Goal: Use online tool/utility: Use online tool/utility

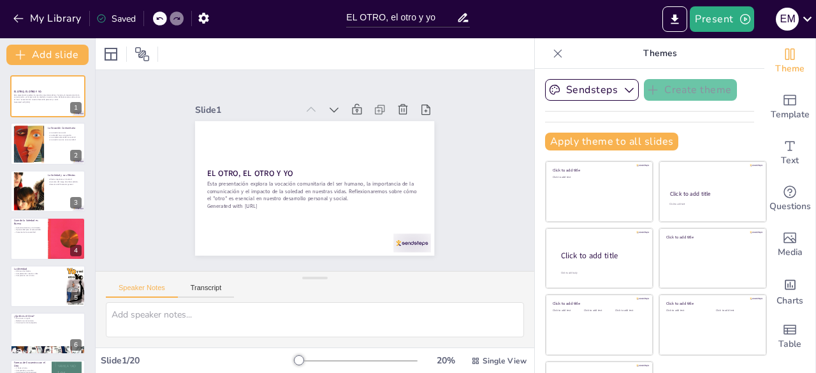
checkbox input "true"
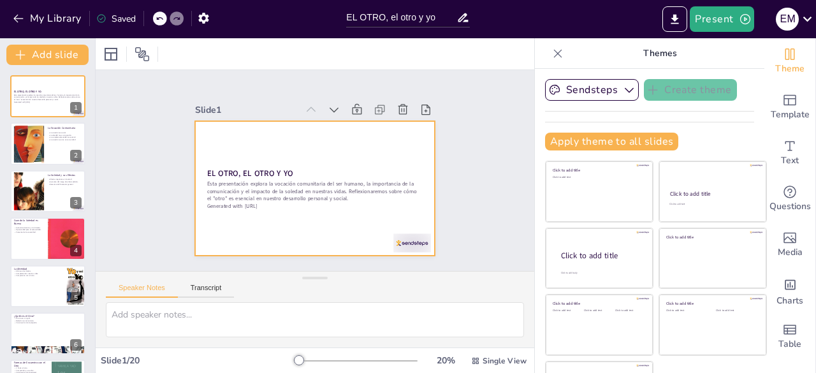
checkbox input "true"
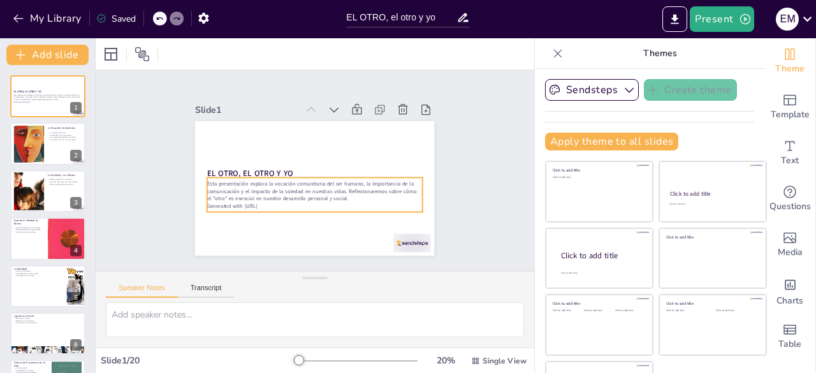
checkbox input "true"
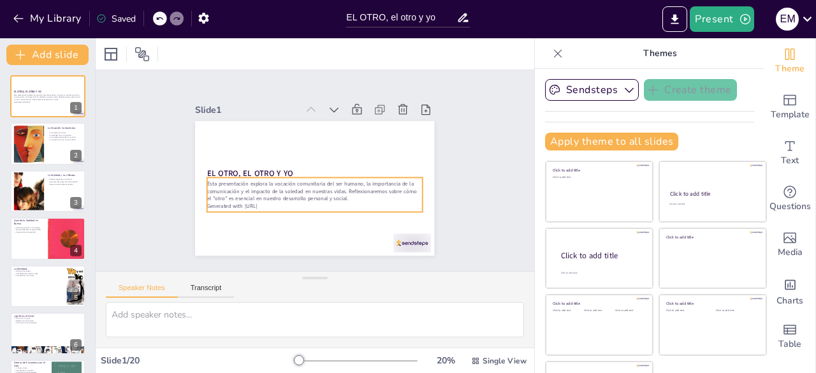
checkbox input "true"
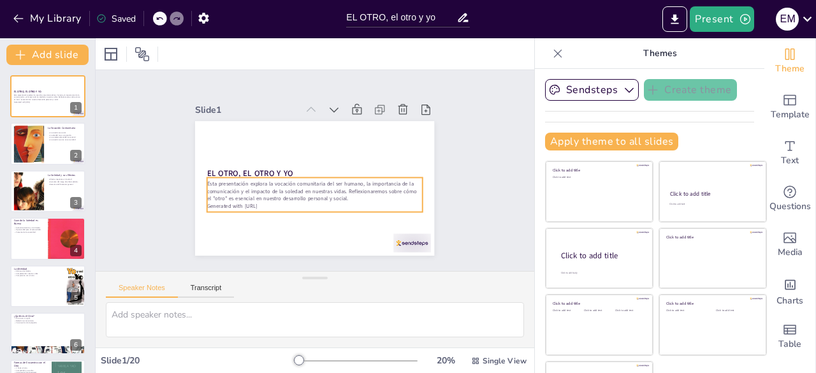
checkbox input "true"
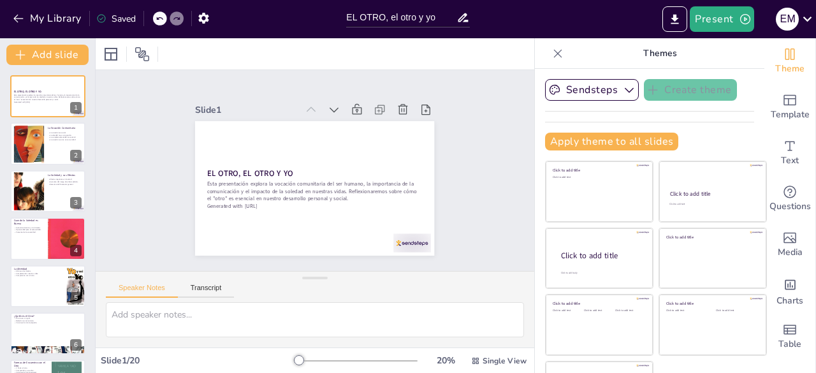
checkbox input "true"
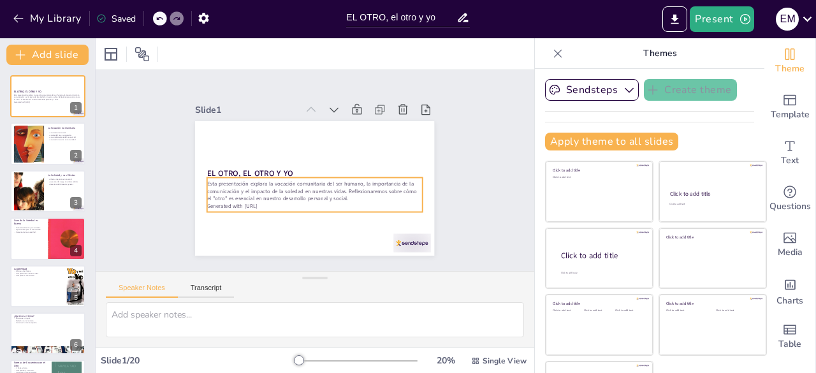
checkbox input "true"
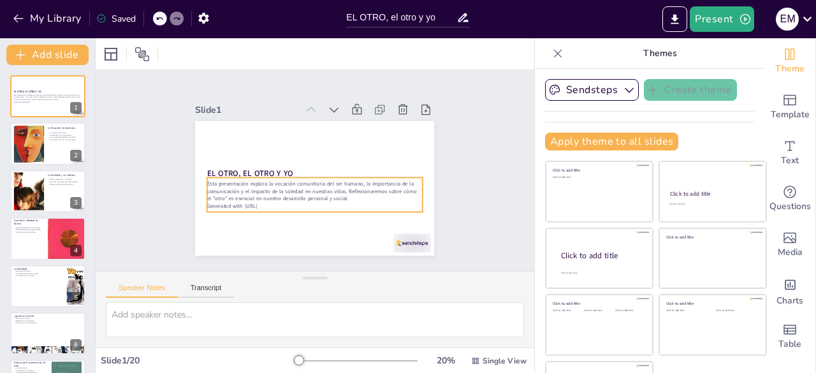
checkbox input "true"
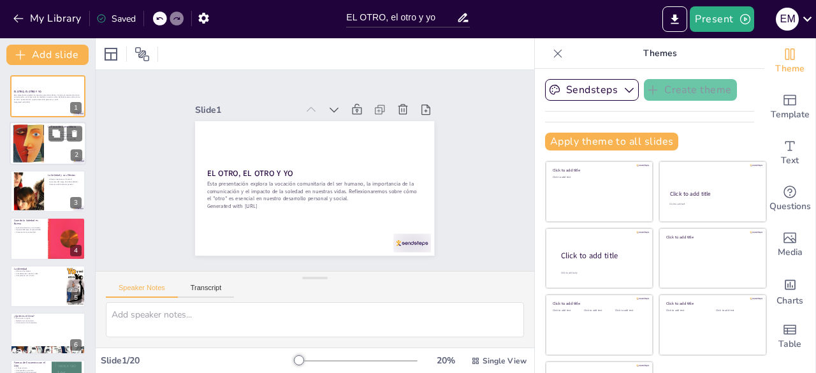
checkbox input "true"
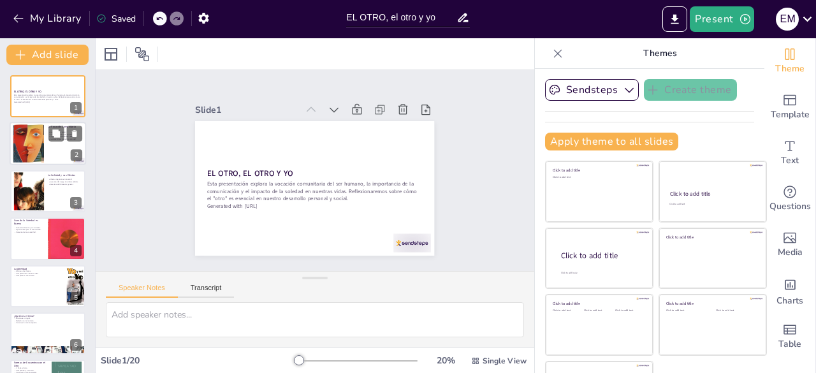
click at [57, 144] on div at bounding box center [48, 143] width 76 height 43
checkbox input "true"
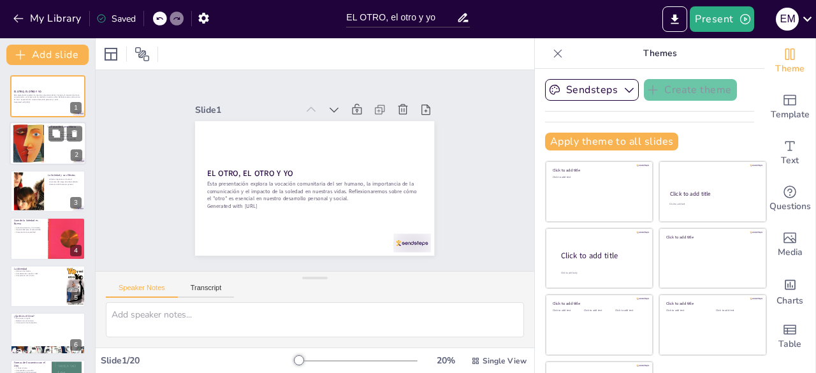
checkbox input "true"
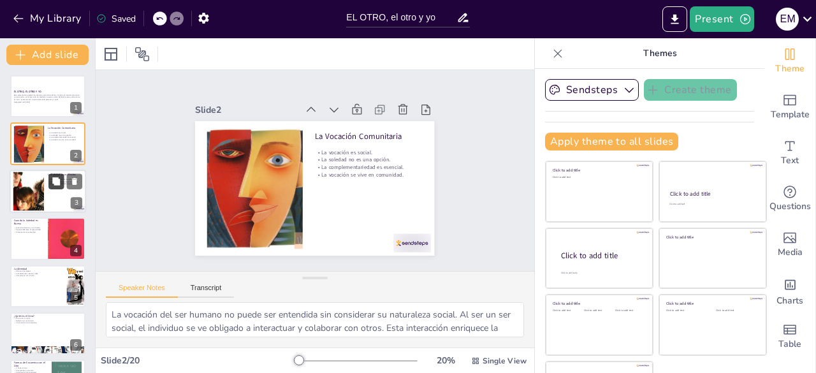
checkbox input "true"
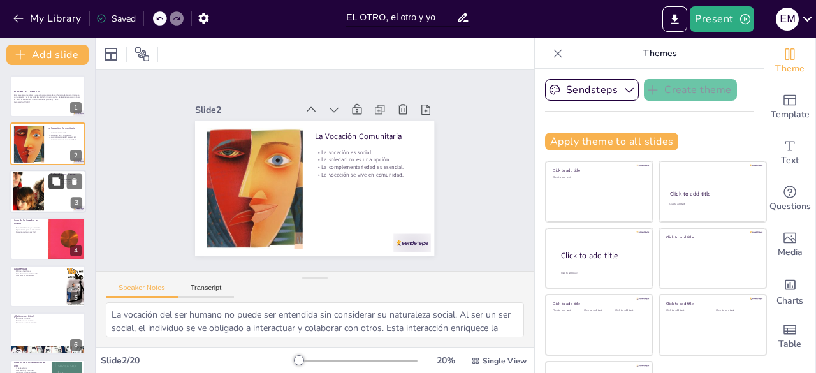
checkbox input "true"
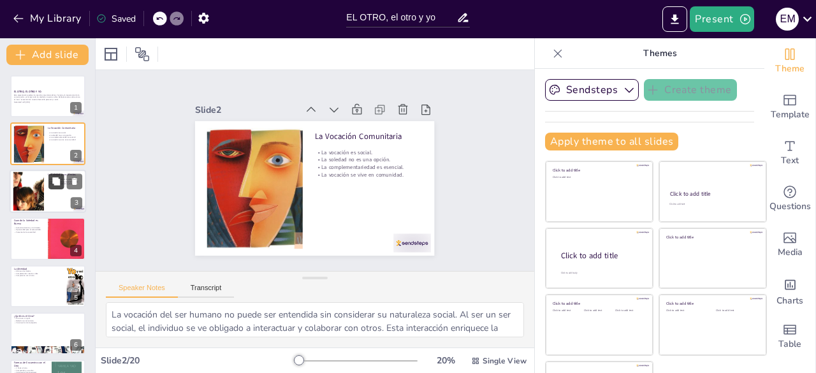
checkbox input "true"
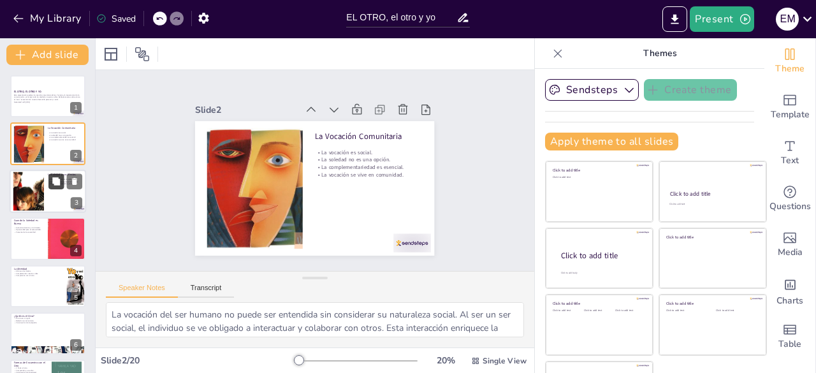
click at [52, 183] on icon at bounding box center [56, 181] width 9 height 9
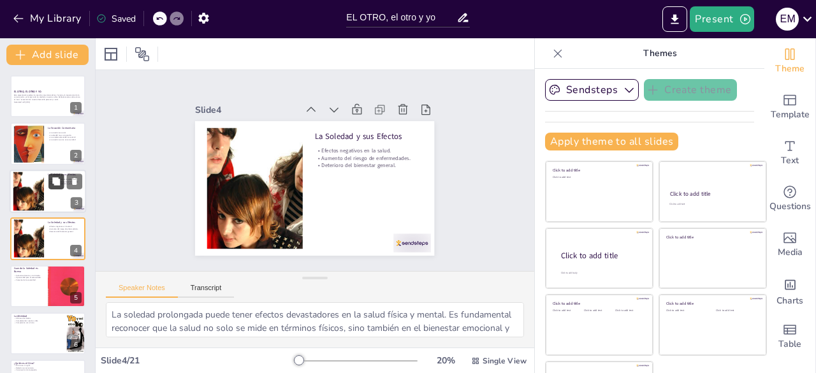
checkbox input "true"
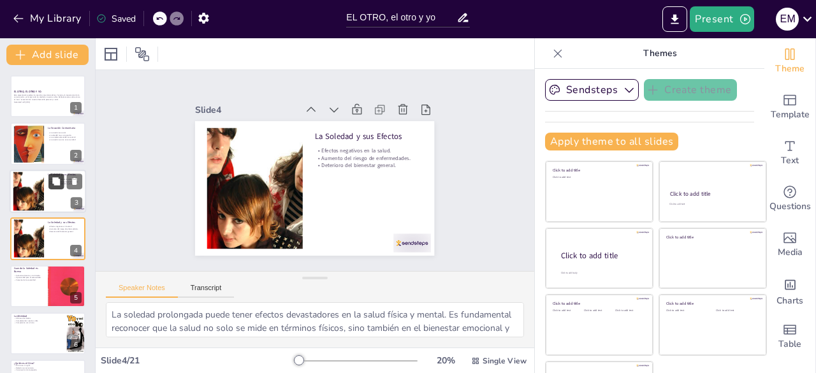
checkbox input "true"
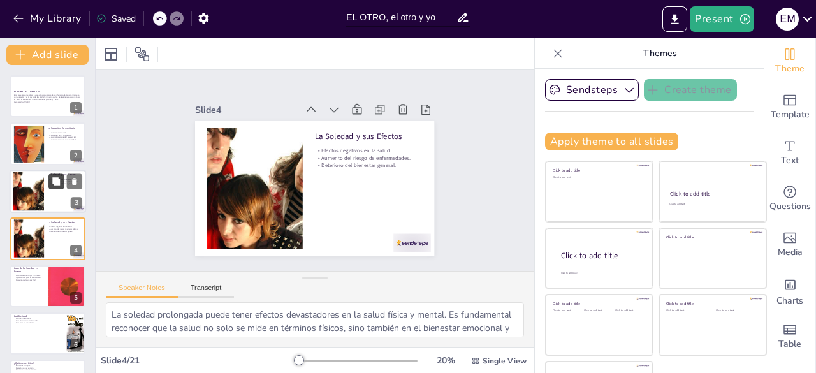
scroll to position [19, 0]
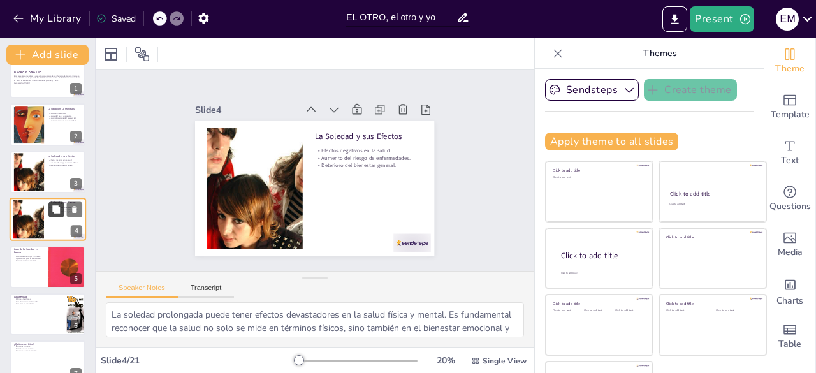
checkbox input "true"
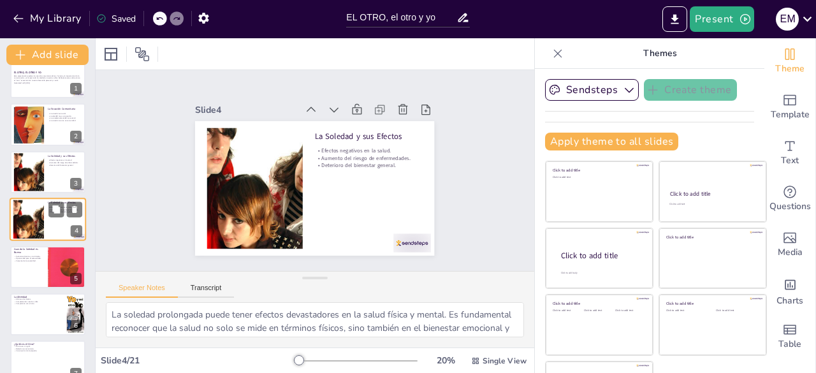
checkbox input "true"
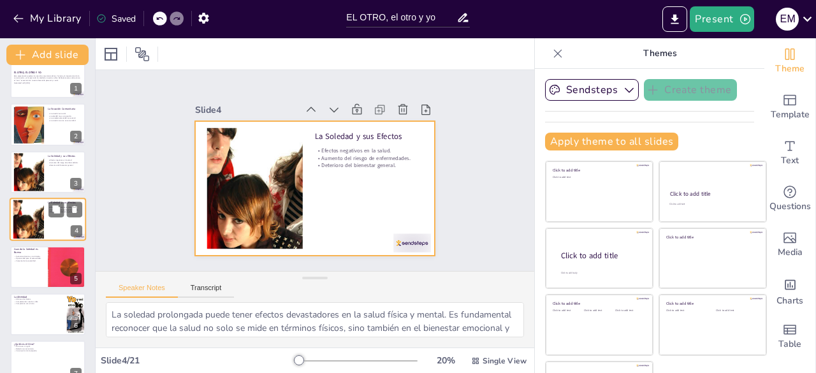
click at [59, 224] on div at bounding box center [48, 219] width 76 height 43
checkbox input "true"
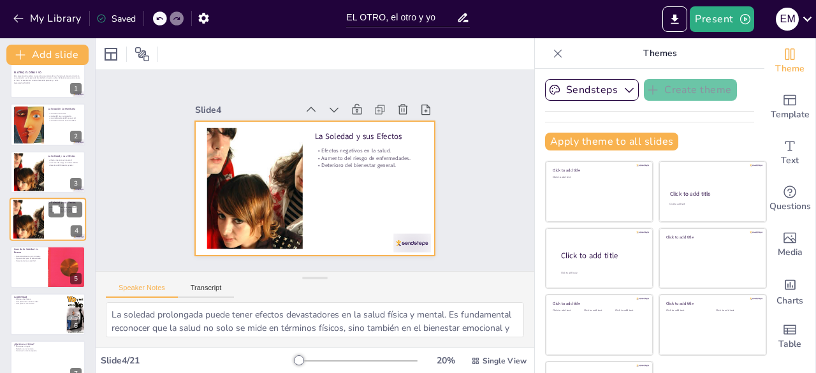
checkbox input "true"
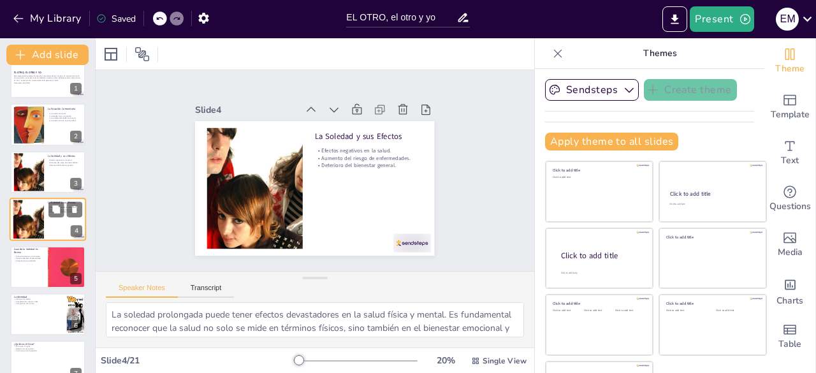
checkbox input "true"
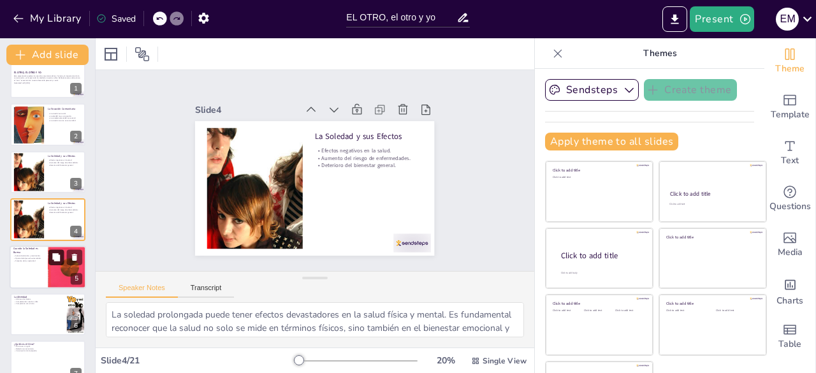
click at [56, 256] on icon at bounding box center [56, 257] width 8 height 8
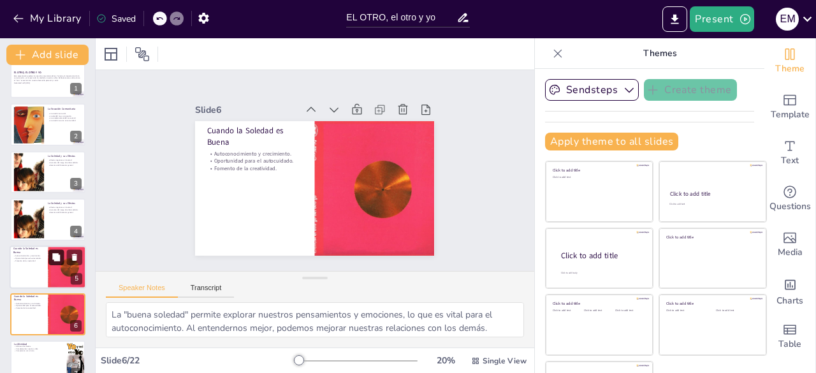
scroll to position [114, 0]
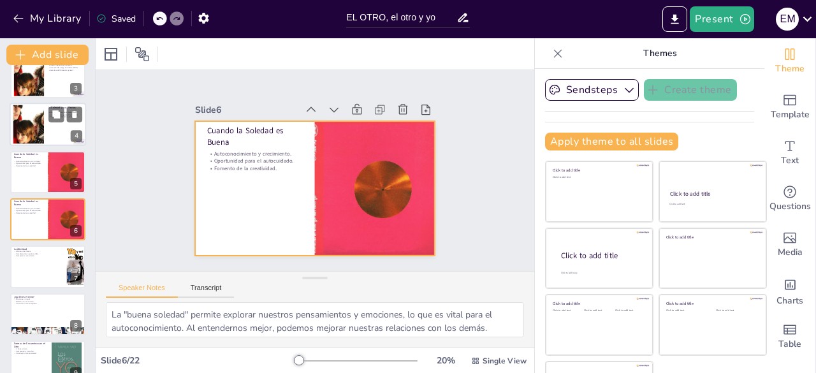
checkbox input "true"
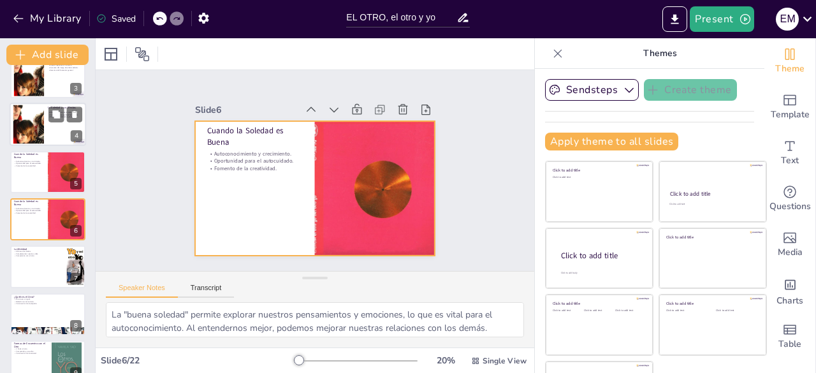
checkbox input "true"
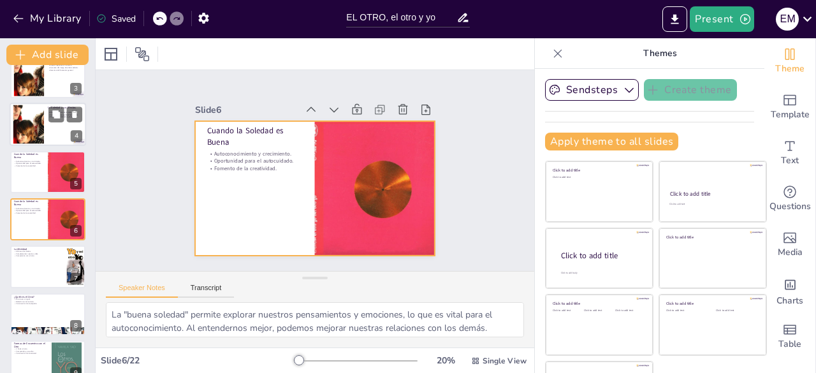
checkbox input "true"
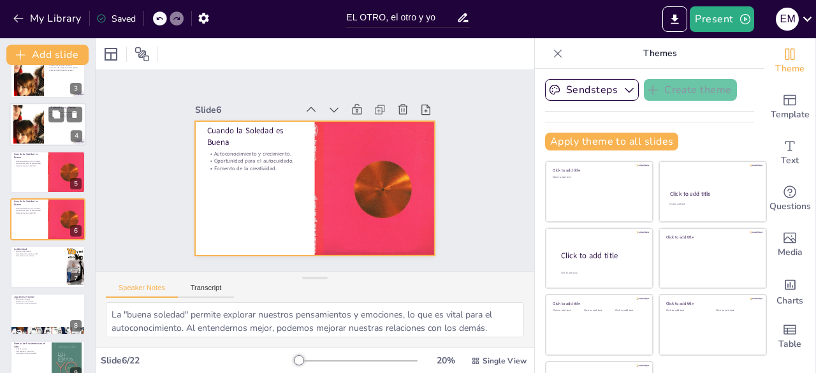
checkbox input "true"
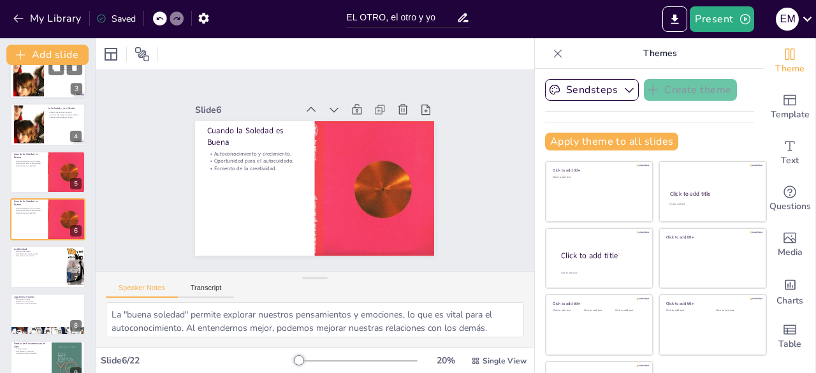
checkbox input "true"
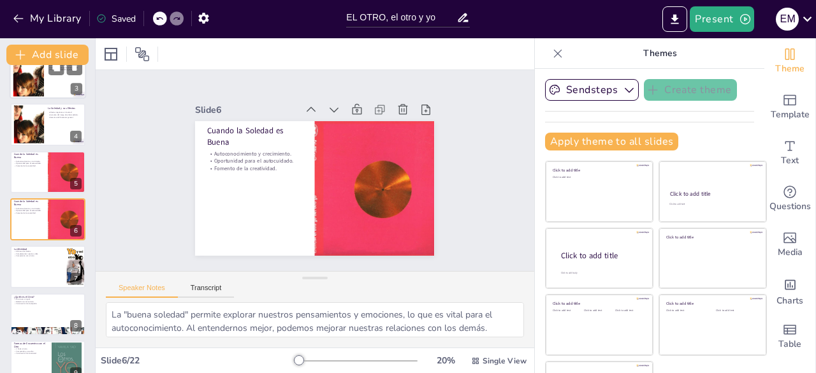
checkbox input "true"
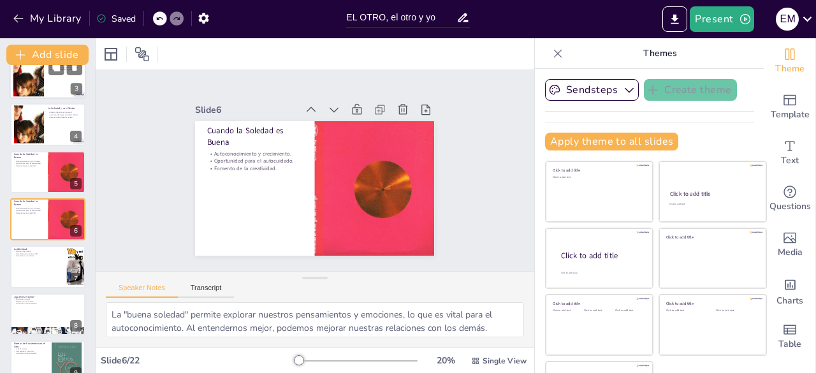
checkbox input "true"
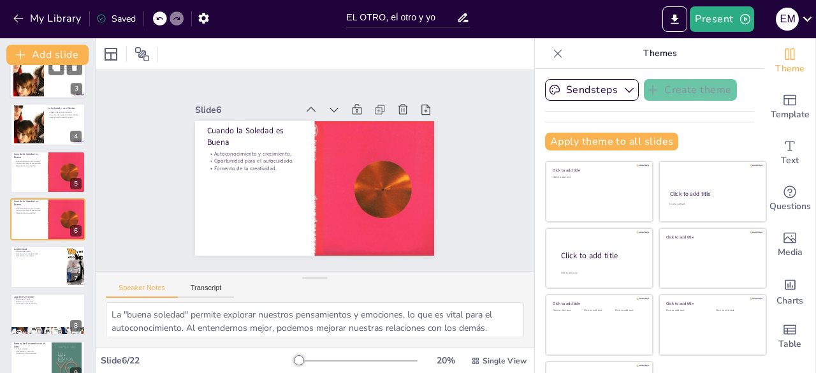
checkbox input "true"
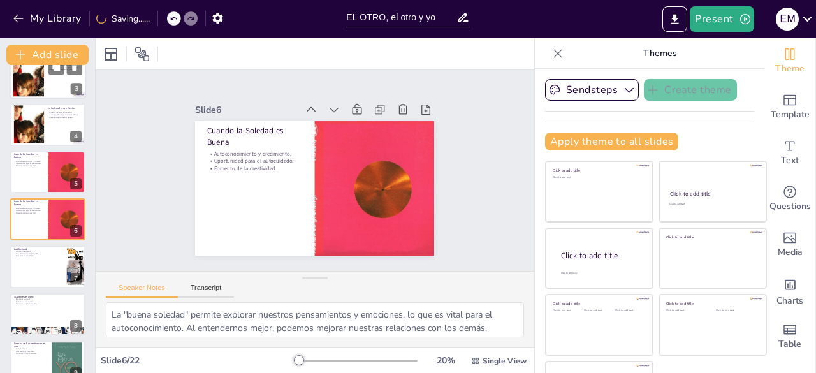
click at [45, 93] on div at bounding box center [48, 76] width 76 height 43
checkbox input "true"
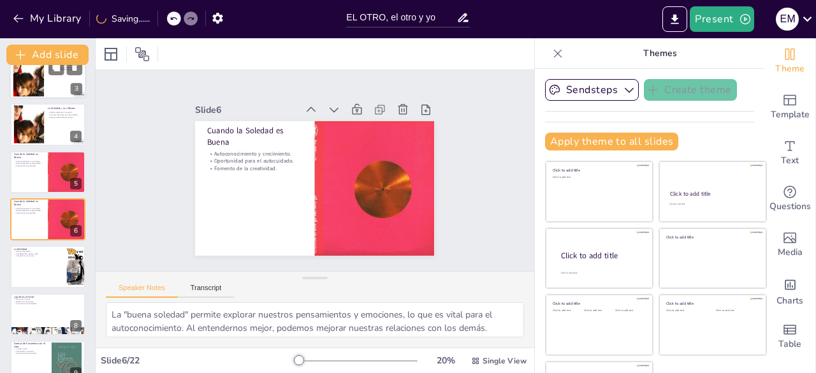
checkbox input "true"
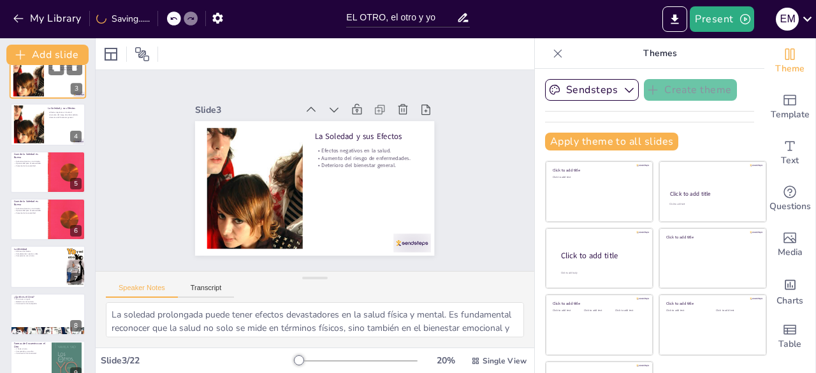
scroll to position [0, 0]
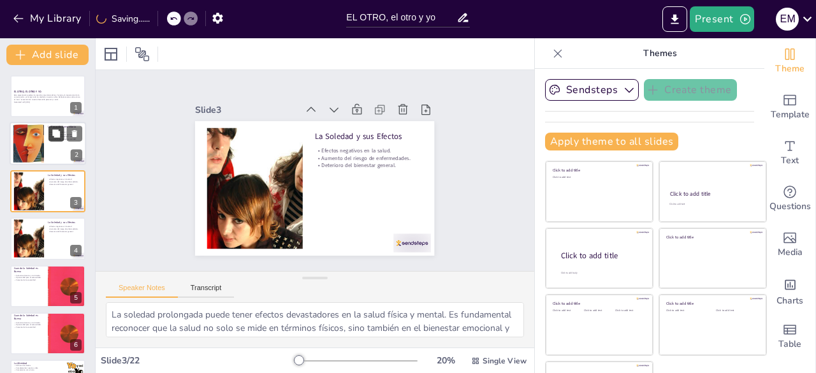
checkbox input "true"
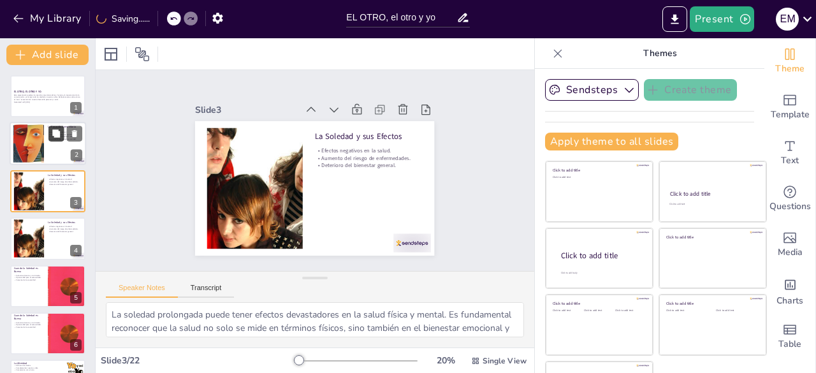
checkbox input "true"
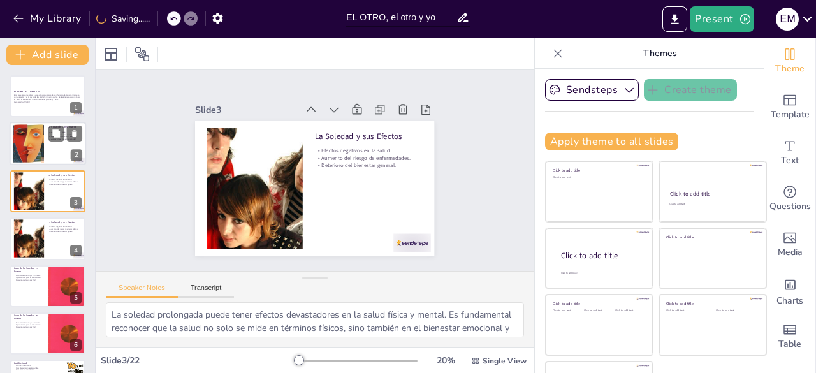
checkbox input "true"
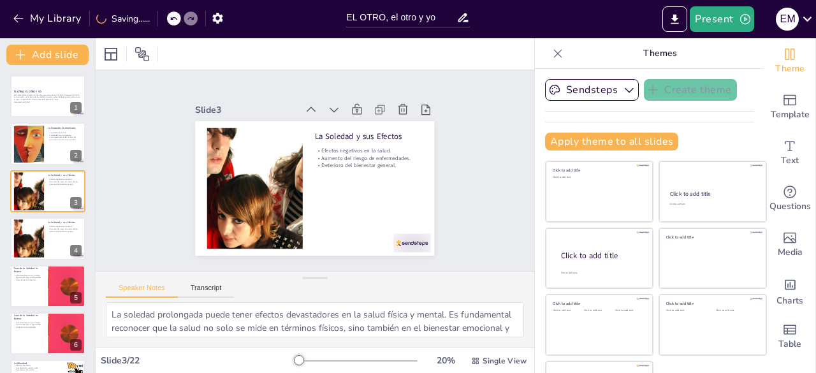
checkbox input "true"
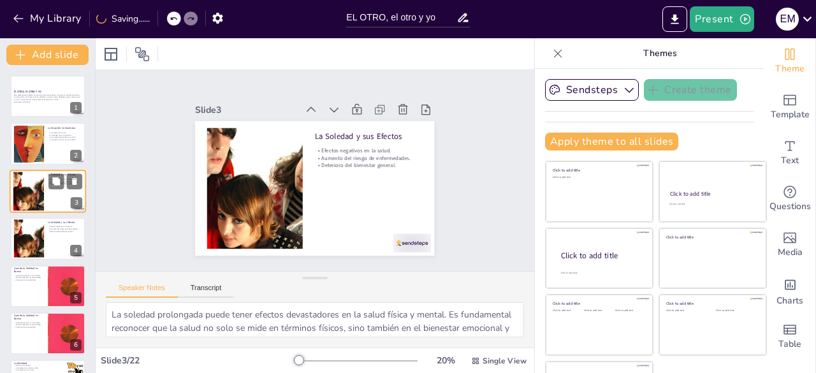
checkbox input "true"
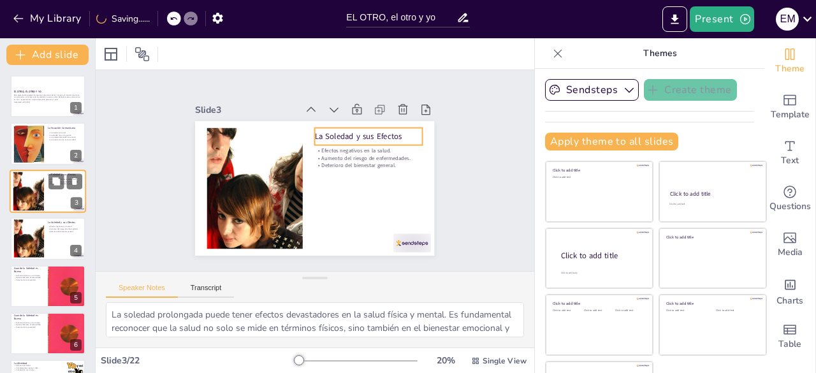
checkbox input "true"
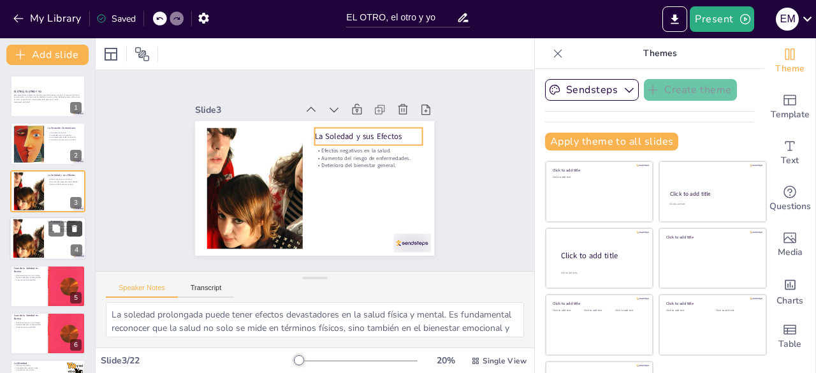
checkbox input "true"
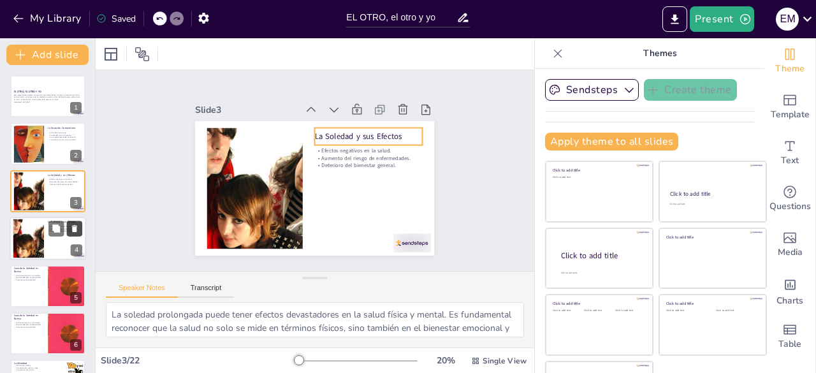
checkbox input "true"
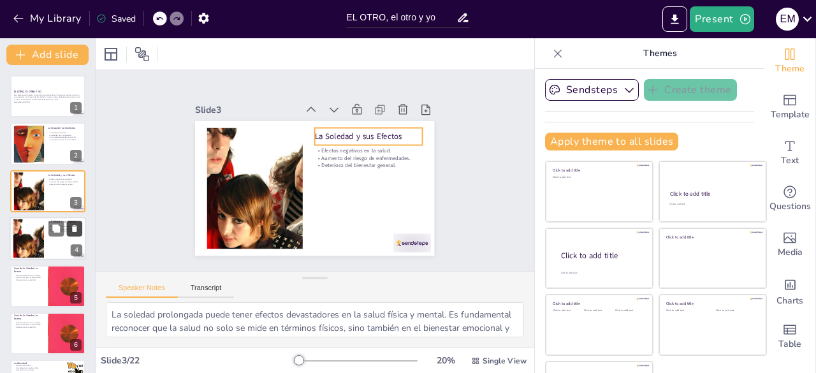
checkbox input "true"
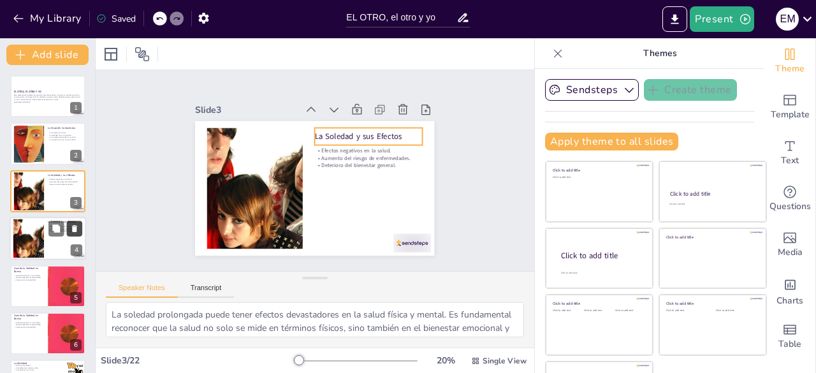
checkbox input "true"
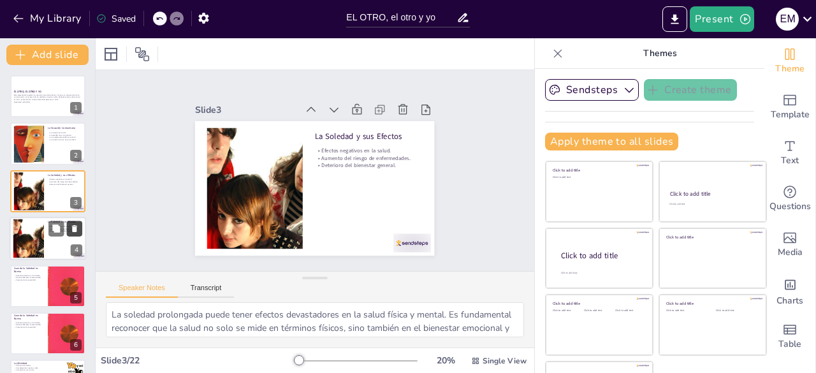
checkbox input "true"
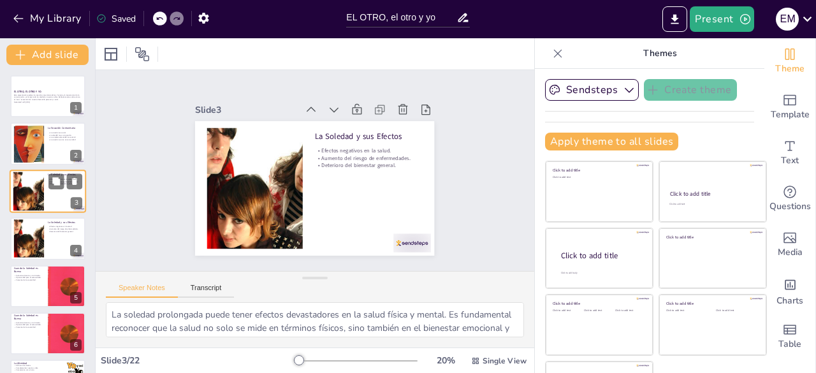
checkbox input "true"
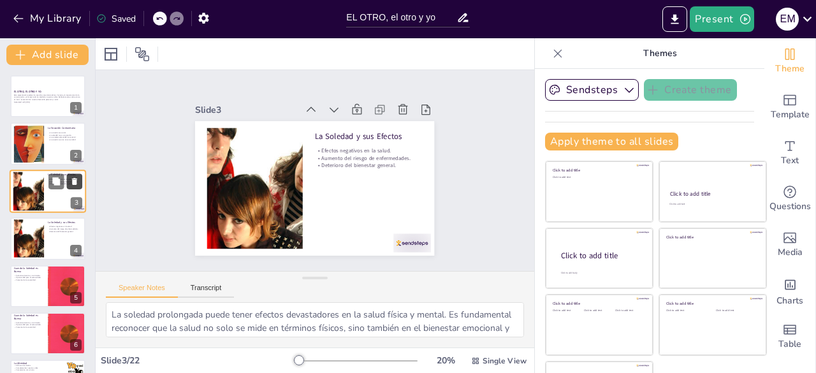
click at [76, 182] on icon at bounding box center [74, 181] width 5 height 7
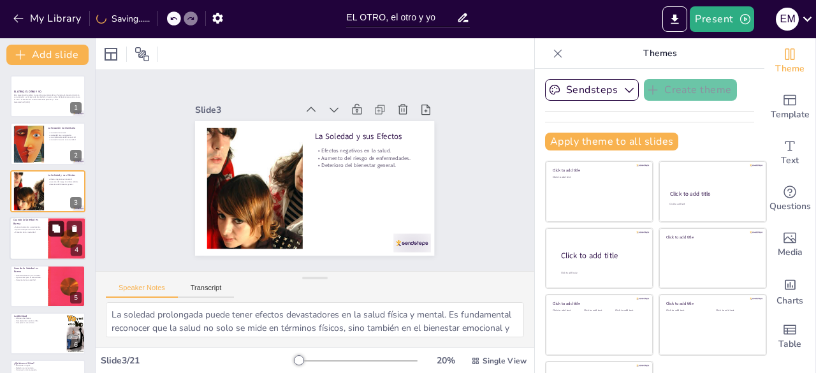
click at [61, 228] on icon at bounding box center [56, 228] width 9 height 9
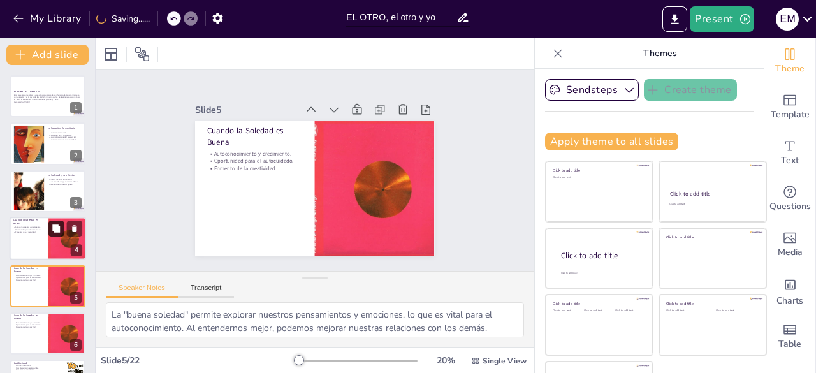
scroll to position [67, 0]
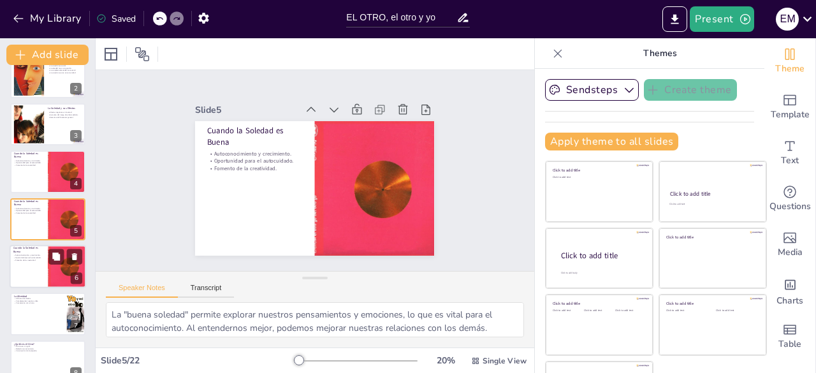
click at [45, 262] on div at bounding box center [48, 266] width 76 height 43
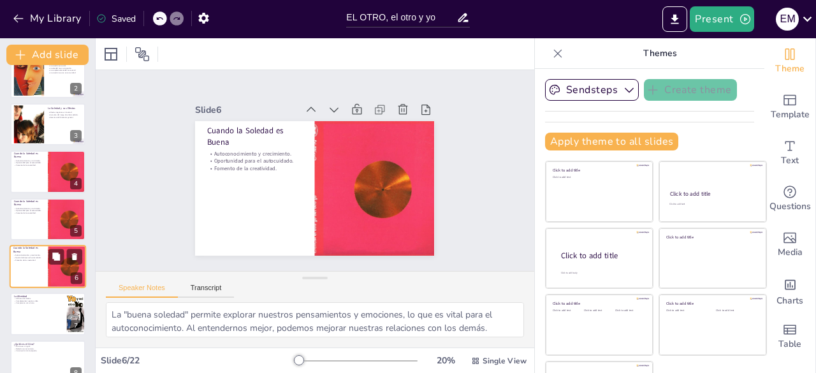
scroll to position [114, 0]
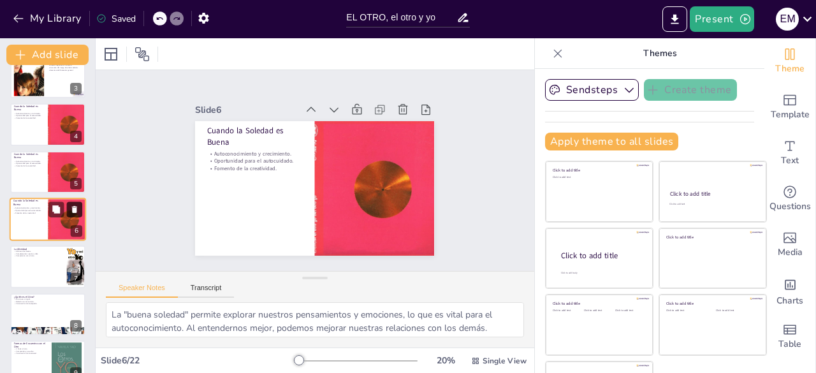
click at [71, 208] on icon at bounding box center [74, 209] width 9 height 9
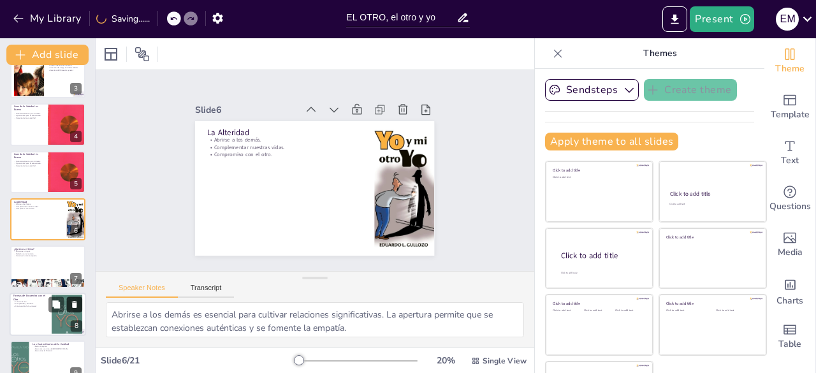
click at [70, 303] on icon at bounding box center [74, 304] width 9 height 9
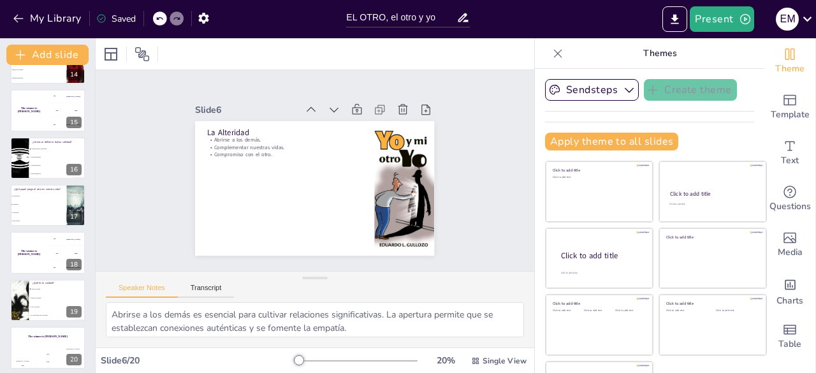
scroll to position [655, 0]
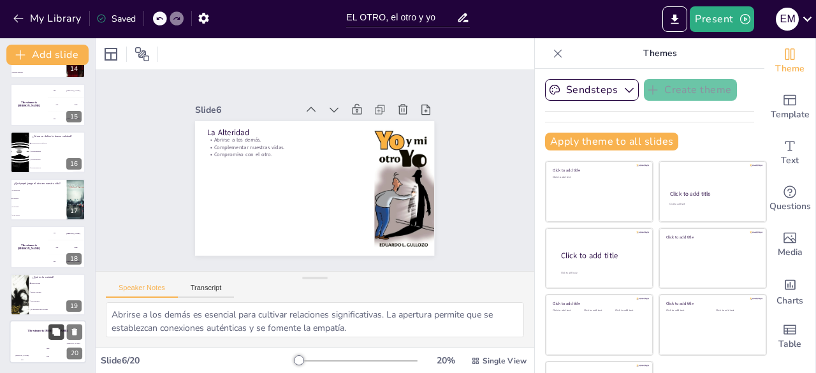
click at [48, 330] on button at bounding box center [55, 331] width 15 height 15
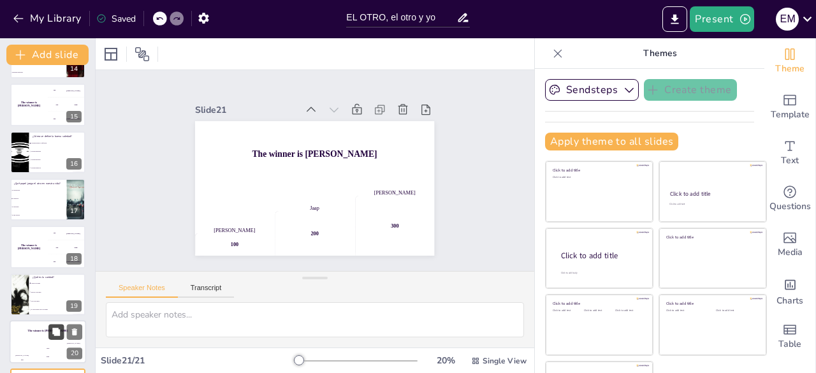
scroll to position [702, 0]
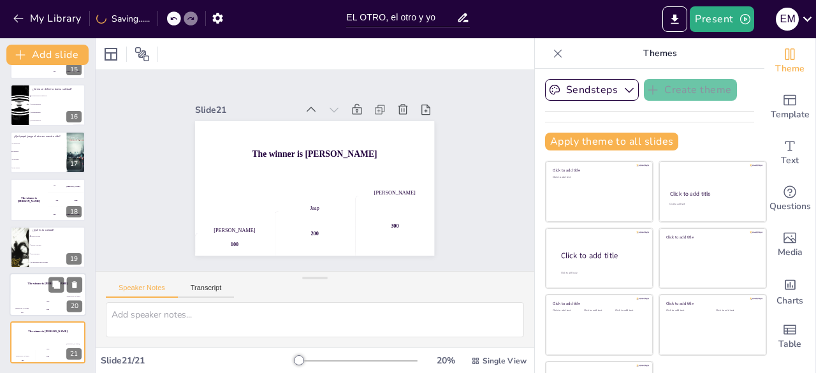
click at [45, 302] on div "200" at bounding box center [47, 309] width 25 height 14
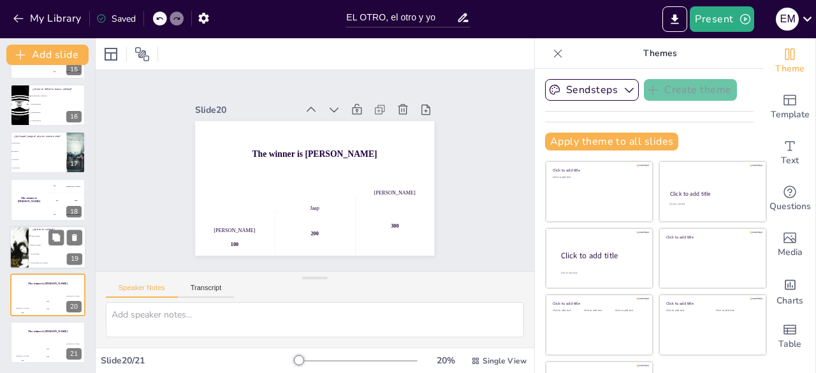
click at [53, 254] on span "Solo dar dinero" at bounding box center [58, 254] width 55 height 2
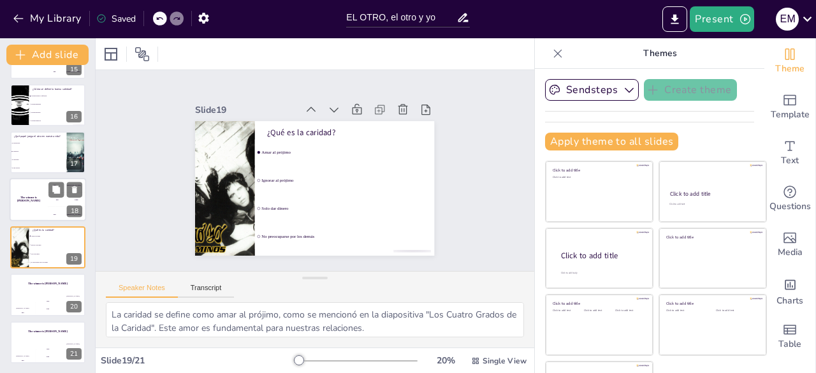
click at [40, 192] on div "The winner is [PERSON_NAME]" at bounding box center [29, 199] width 38 height 43
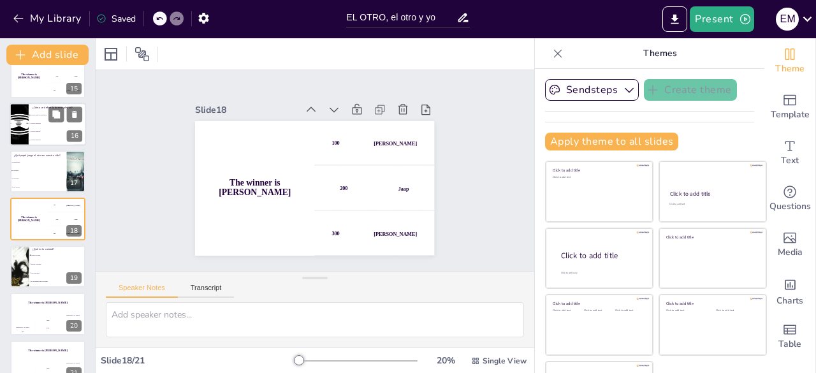
click at [50, 141] on li "Soledad temporal" at bounding box center [57, 140] width 57 height 8
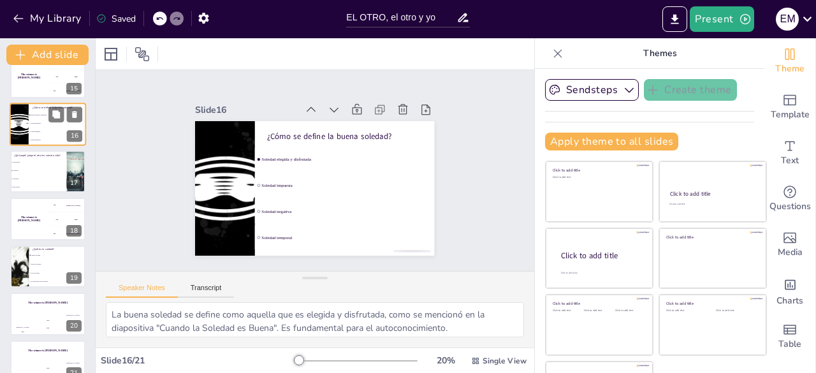
scroll to position [588, 0]
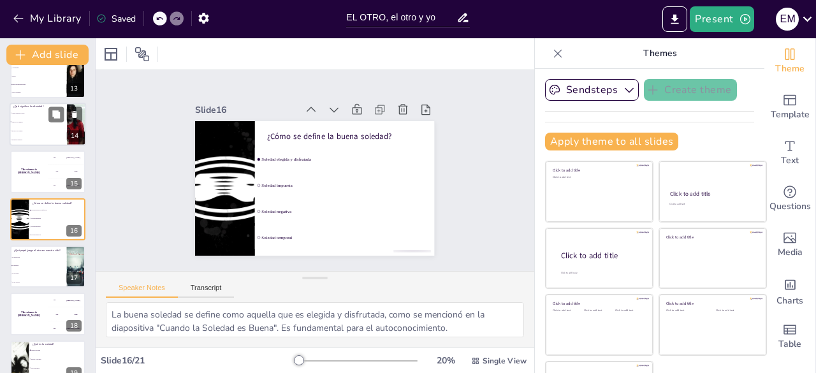
click at [50, 142] on li "Mantener distancia" at bounding box center [38, 139] width 57 height 9
